Goal: Information Seeking & Learning: Learn about a topic

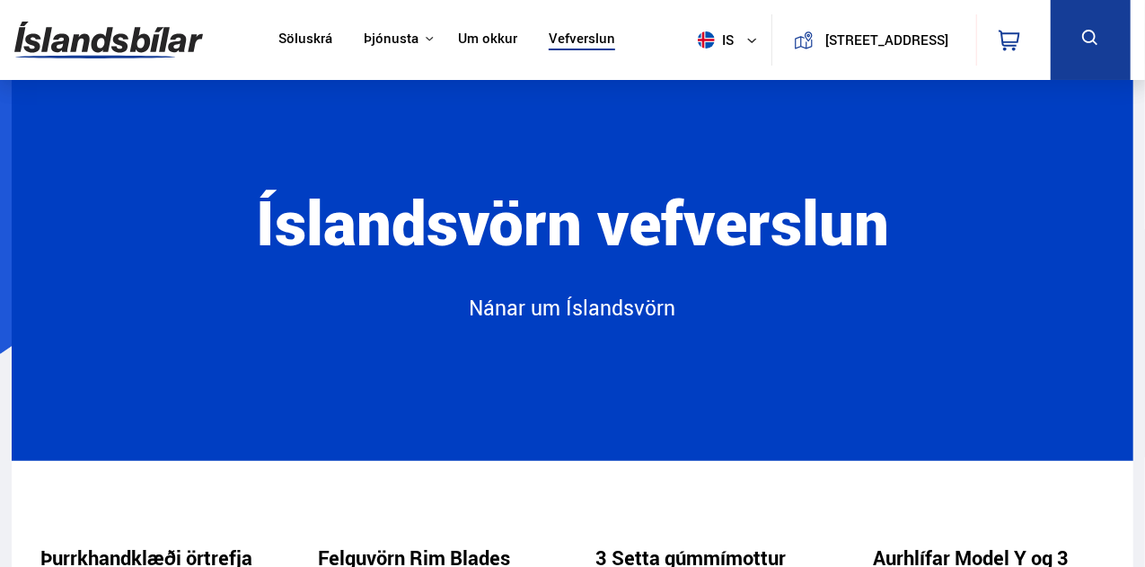
click at [151, 37] on img at bounding box center [108, 40] width 189 height 58
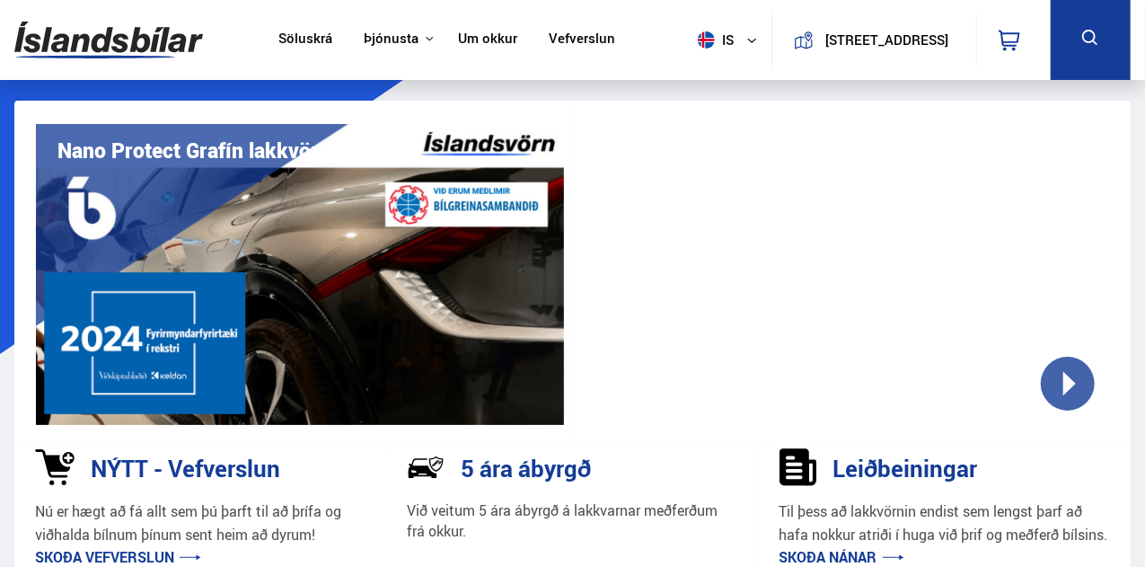
click at [1071, 357] on div at bounding box center [846, 274] width 528 height 301
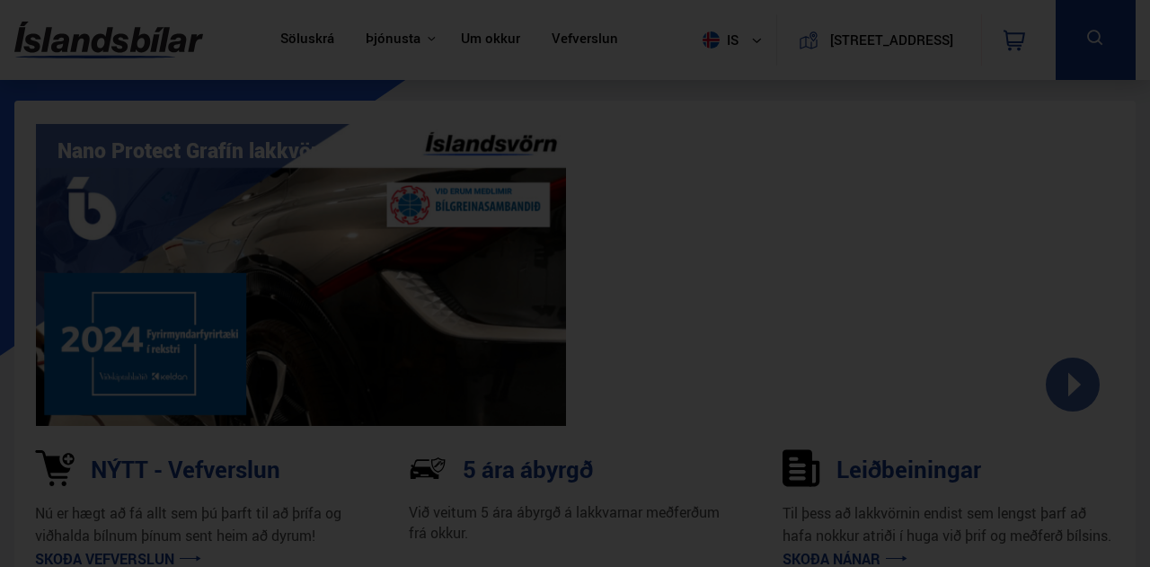
click at [1024, 101] on div at bounding box center [575, 283] width 1150 height 567
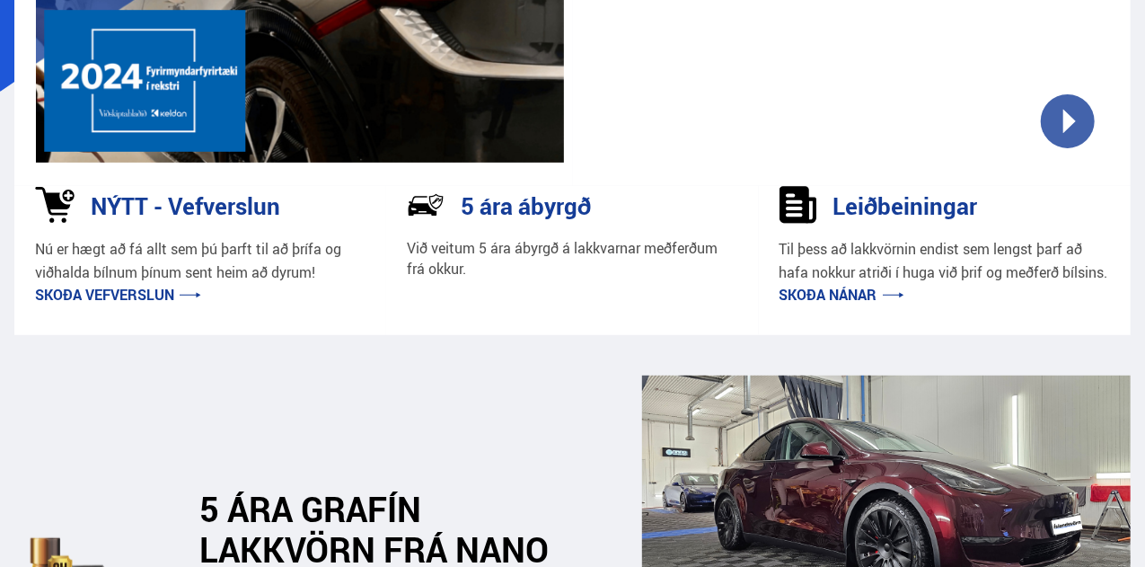
scroll to position [269, 0]
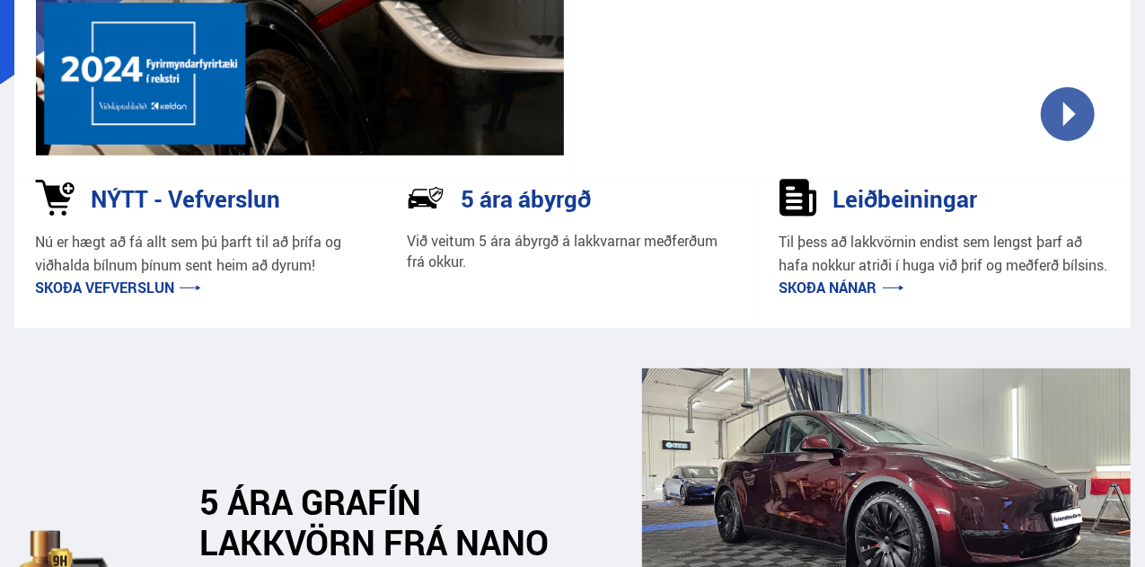
click at [861, 297] on link "Skoða nánar" at bounding box center [842, 288] width 125 height 20
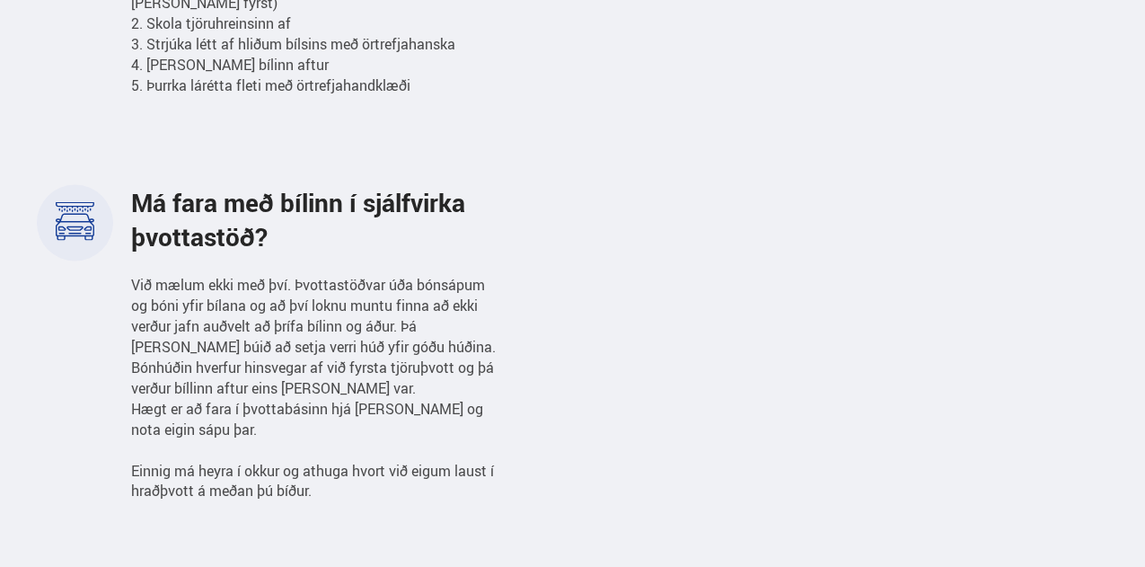
scroll to position [1257, 0]
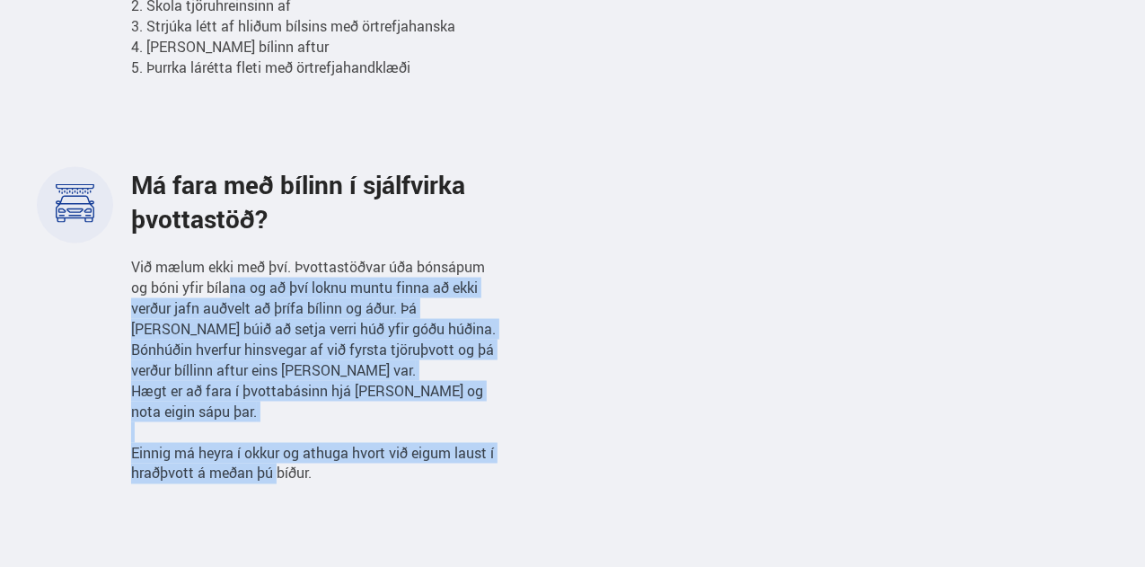
drag, startPoint x: 229, startPoint y: 271, endPoint x: 280, endPoint y: 450, distance: 185.9
click at [280, 450] on span "Við mælum ekki með því. Þvottastöðvar úða bónsápum og bóni yfir bílana og að þv…" at bounding box center [313, 370] width 365 height 226
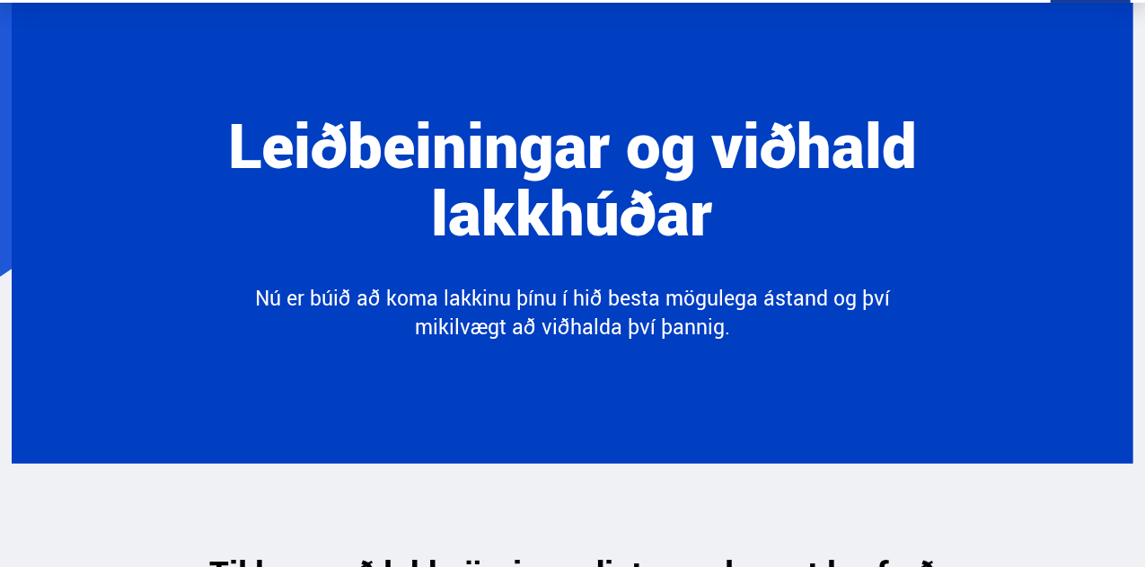
scroll to position [0, 0]
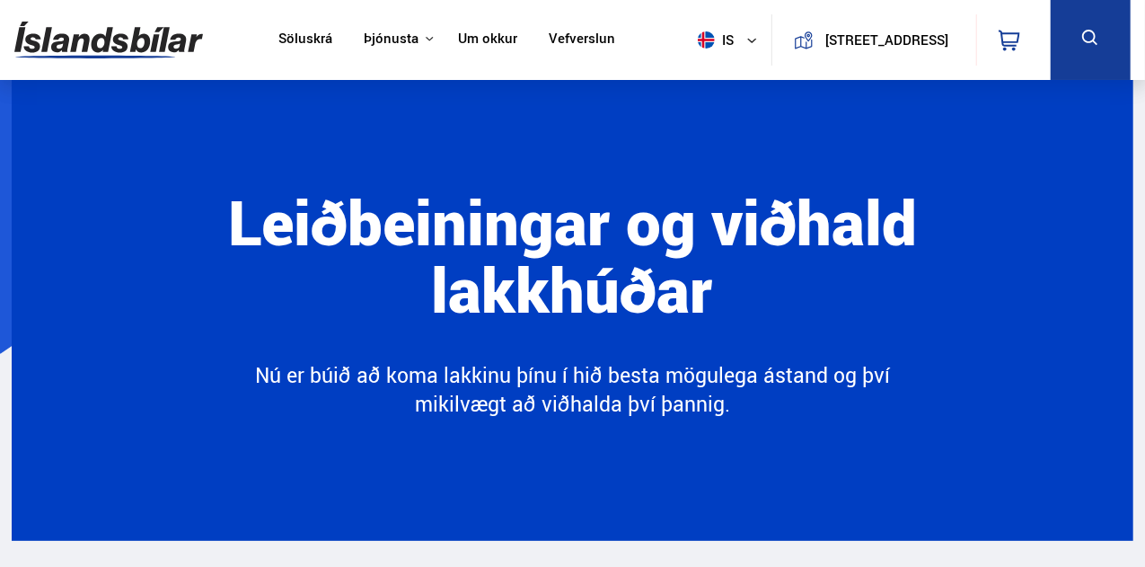
click at [842, 48] on button "[STREET_ADDRESS]" at bounding box center [887, 39] width 132 height 15
click at [101, 39] on img at bounding box center [108, 40] width 189 height 58
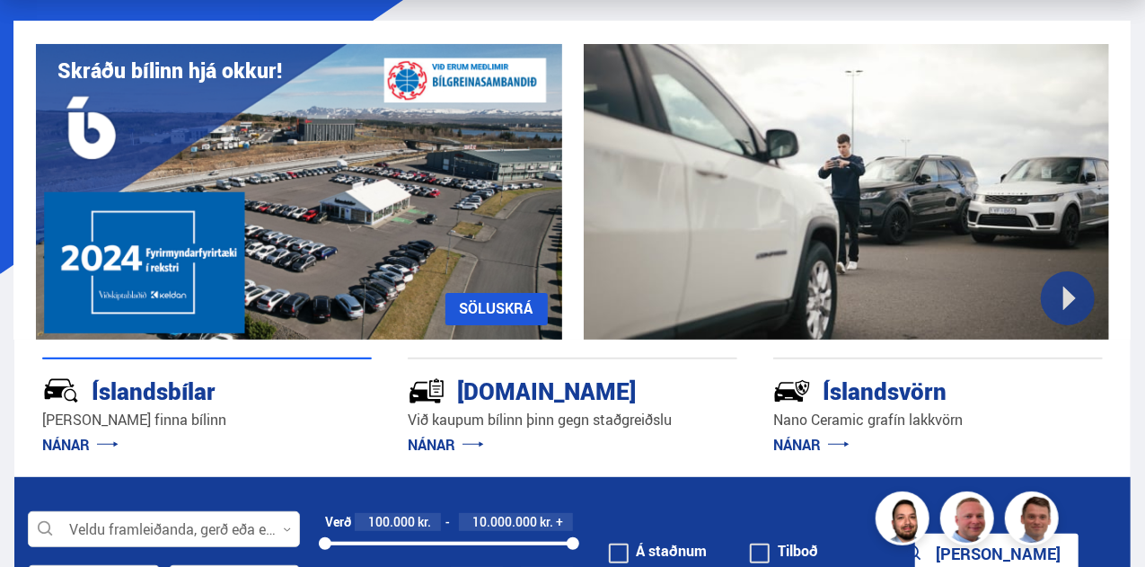
scroll to position [269, 0]
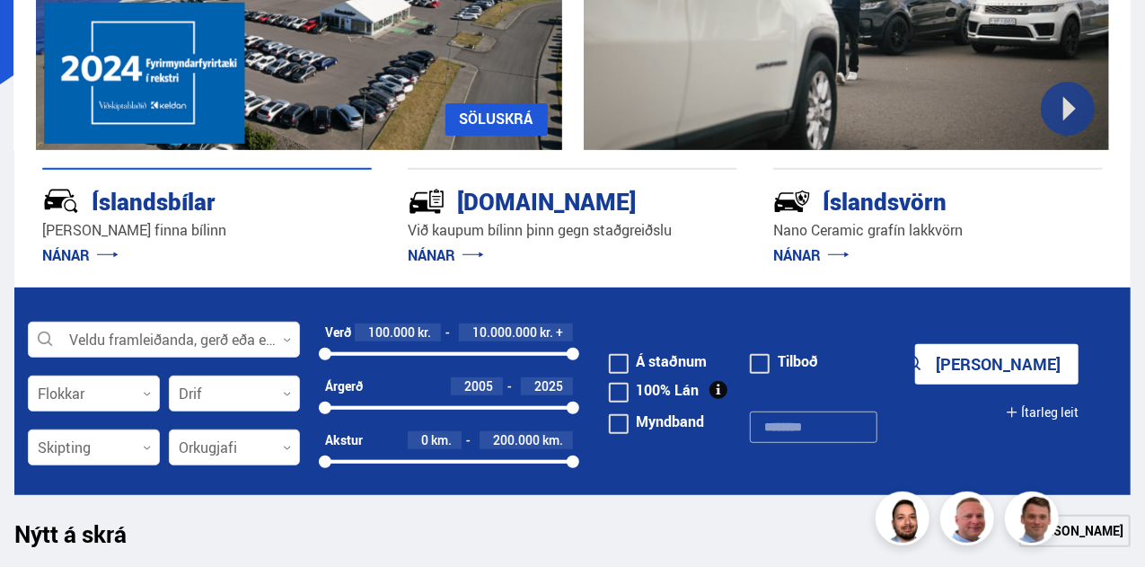
click at [867, 202] on div "Íslandsvörn" at bounding box center [906, 199] width 266 height 31
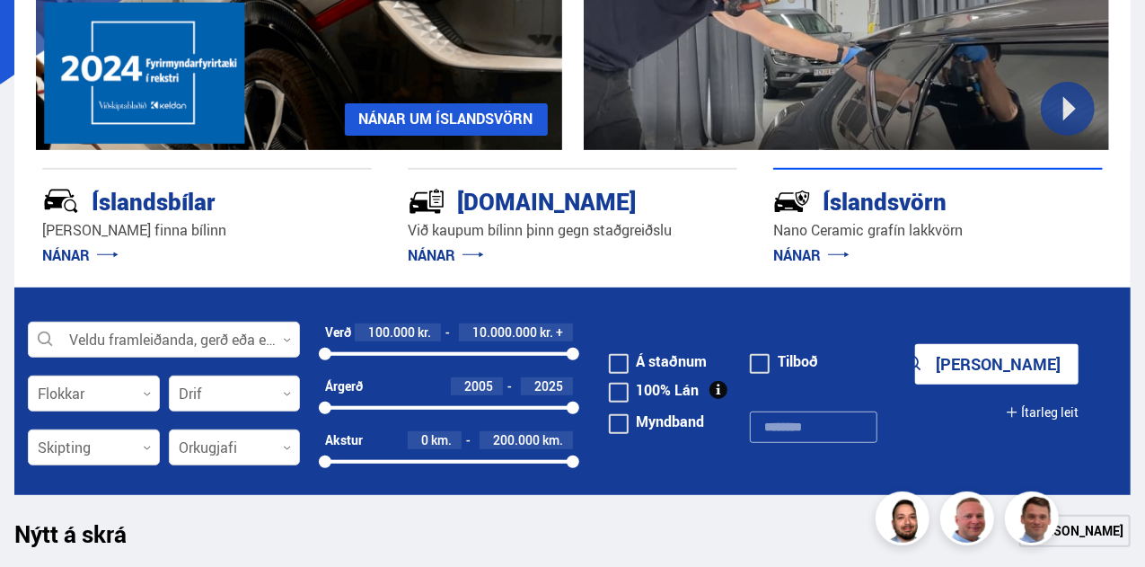
click at [822, 252] on link "NÁNAR" at bounding box center [811, 255] width 76 height 20
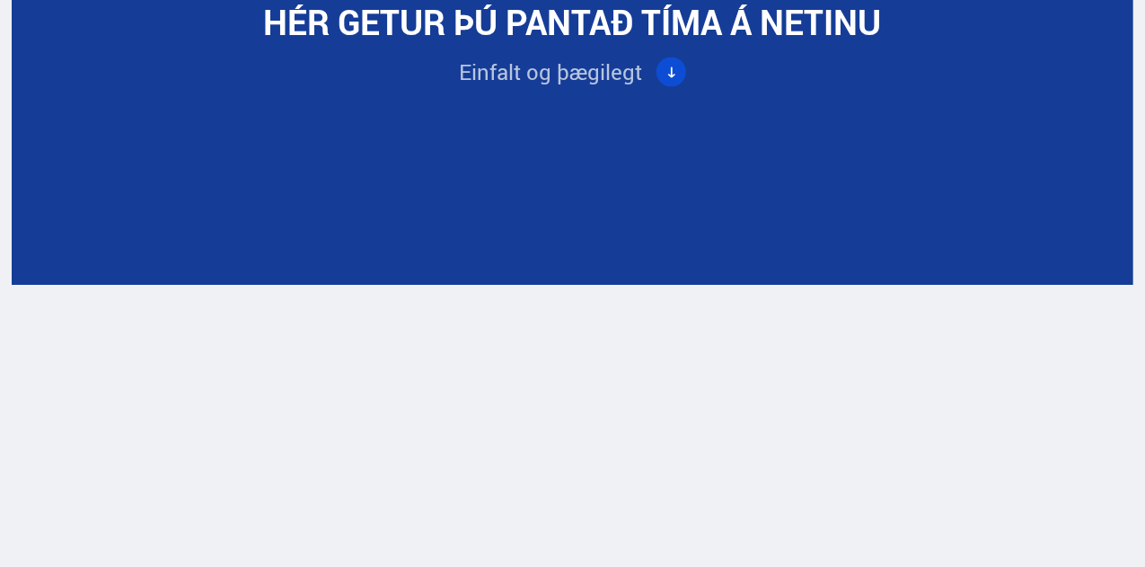
scroll to position [5389, 0]
